Goal: Check status

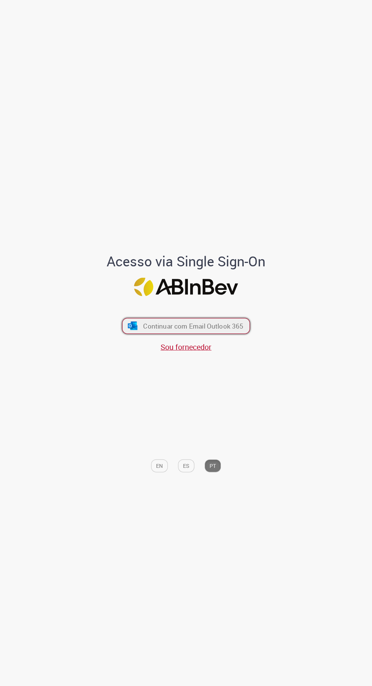
click at [142, 334] on button "Continuar com Email Outlook 365" at bounding box center [186, 326] width 128 height 16
